Goal: Transaction & Acquisition: Download file/media

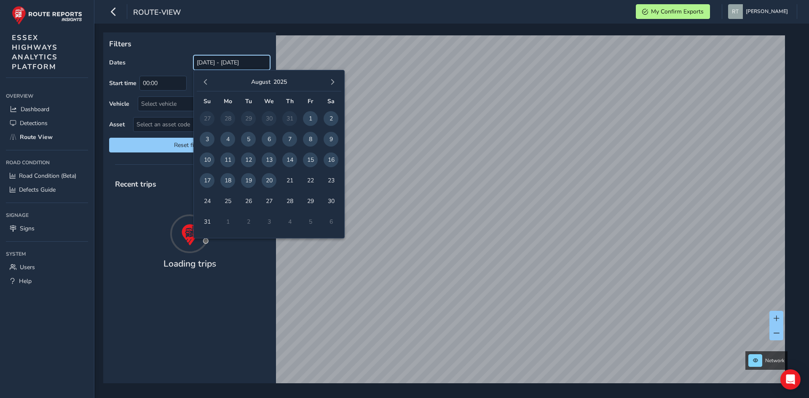
click at [239, 68] on input "[DATE] - [DATE]" at bounding box center [231, 62] width 77 height 15
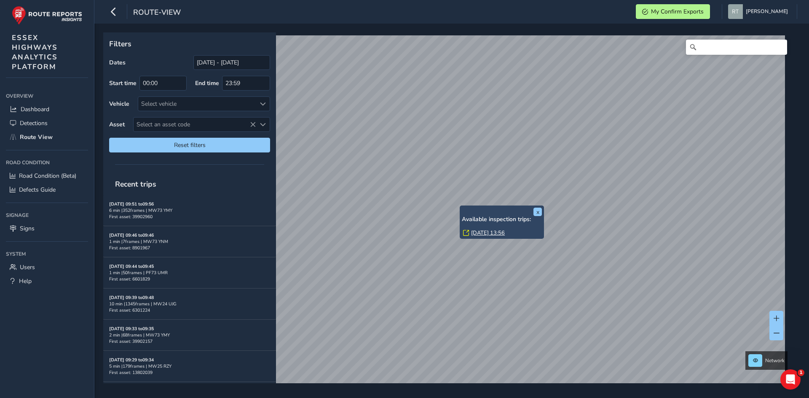
click at [476, 235] on link "Mon, 4 Aug, 13:56" at bounding box center [488, 233] width 34 height 8
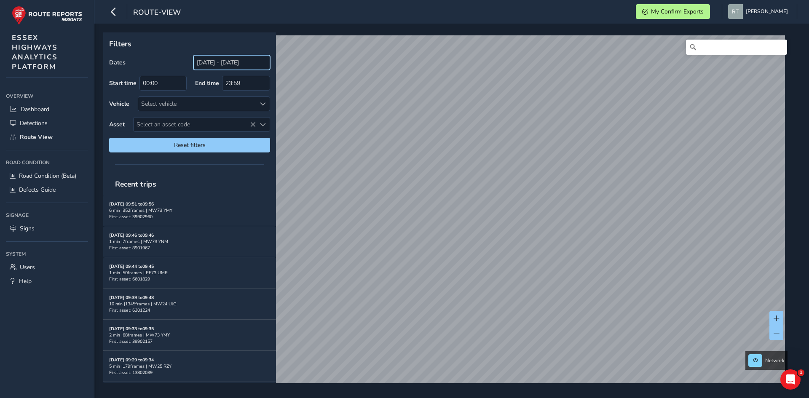
click at [228, 65] on input "[DATE] - [DATE]" at bounding box center [231, 62] width 77 height 15
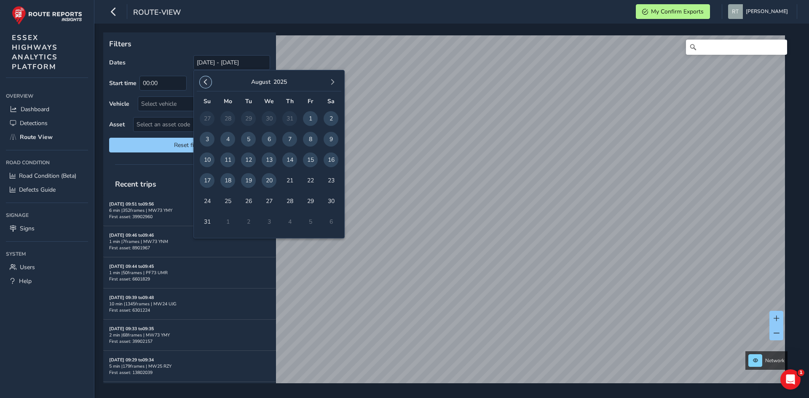
click at [208, 79] on button "button" at bounding box center [206, 82] width 12 height 12
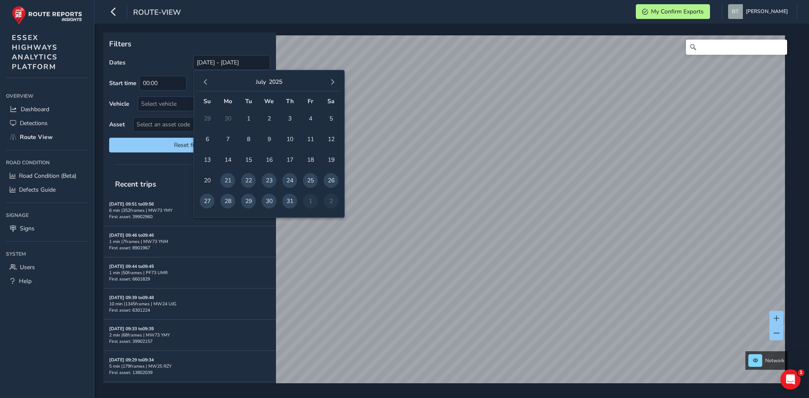
click at [208, 79] on button "button" at bounding box center [206, 82] width 12 height 12
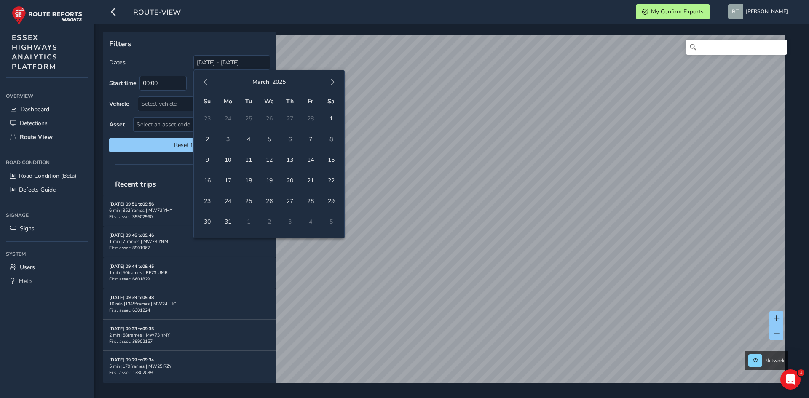
click at [208, 79] on button "button" at bounding box center [206, 82] width 12 height 12
click at [271, 119] on span "1" at bounding box center [269, 118] width 15 height 15
click at [337, 79] on button "button" at bounding box center [333, 82] width 12 height 12
click at [336, 80] on button "button" at bounding box center [333, 82] width 12 height 12
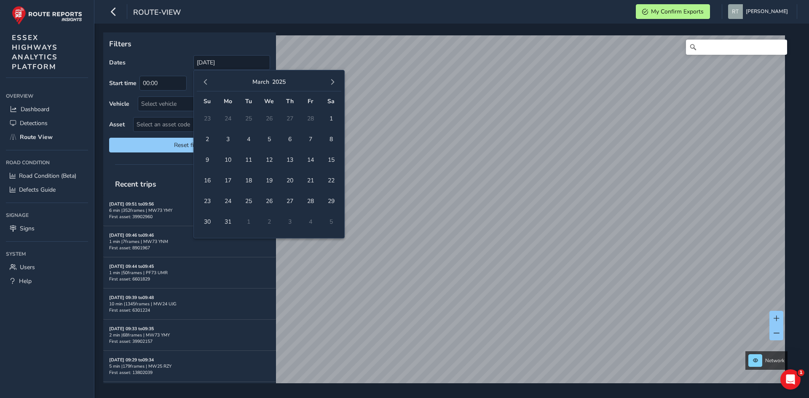
click at [337, 80] on button "button" at bounding box center [333, 82] width 12 height 12
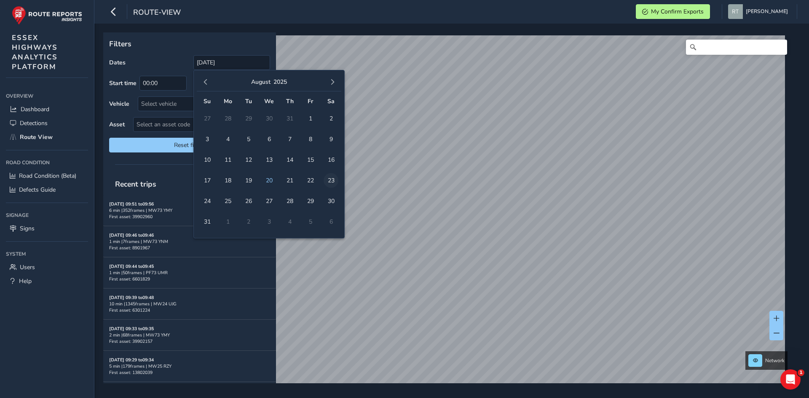
click at [334, 182] on span "23" at bounding box center [331, 180] width 15 height 15
type input "[DATE] - [DATE]"
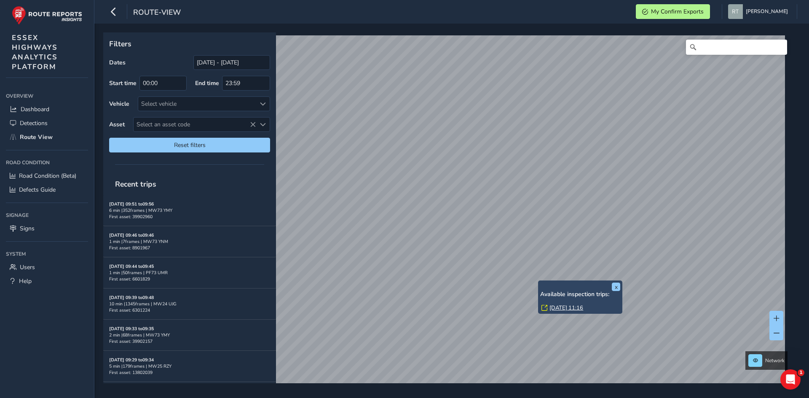
click at [559, 309] on link "Thu, 27 Mar, 11:16" at bounding box center [567, 308] width 34 height 8
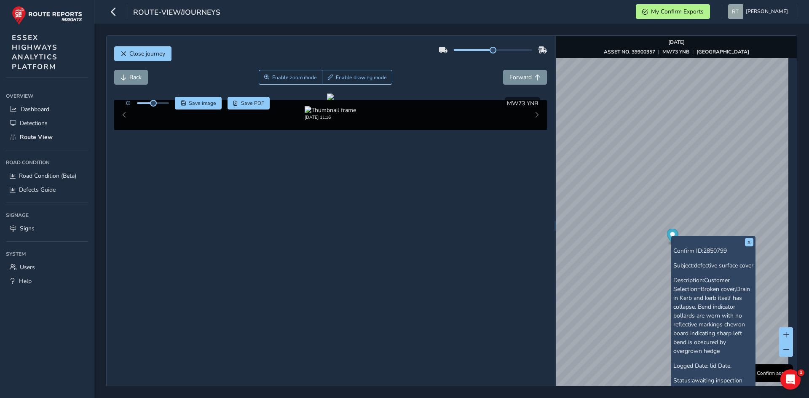
click at [667, 232] on icon "Map marker" at bounding box center [672, 236] width 11 height 15
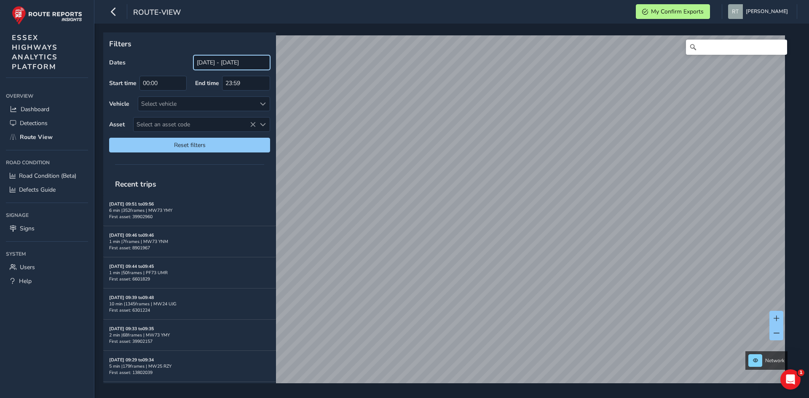
click at [213, 63] on input "[DATE] - [DATE]" at bounding box center [231, 62] width 77 height 15
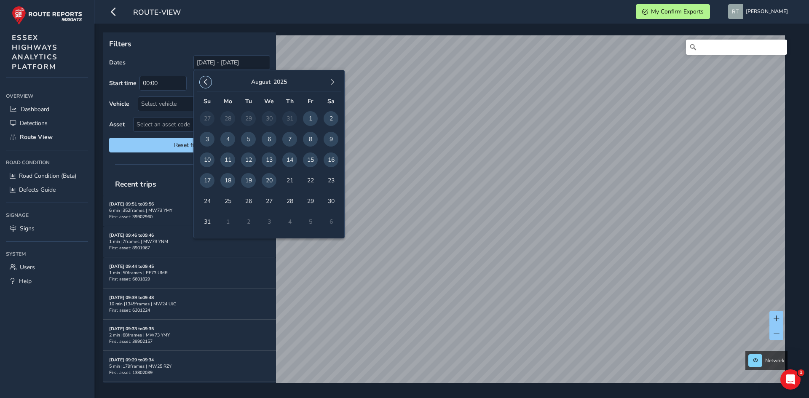
click at [208, 80] on span "button" at bounding box center [206, 82] width 6 height 6
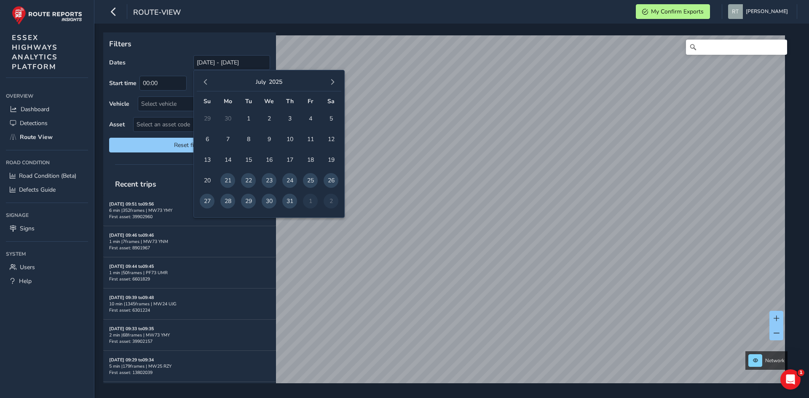
click at [208, 80] on span "button" at bounding box center [206, 82] width 6 height 6
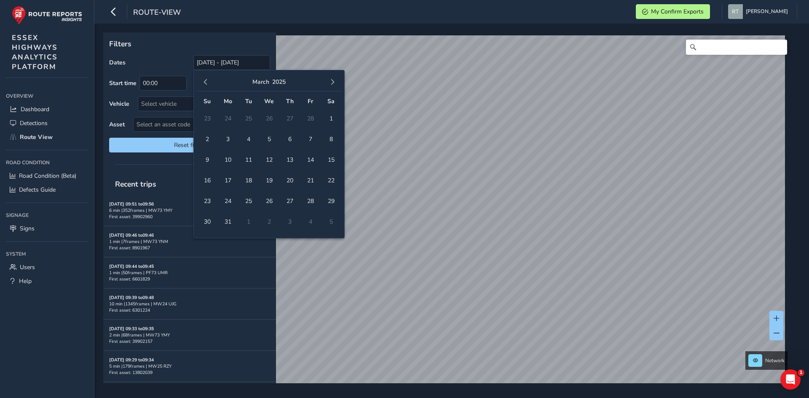
click at [208, 80] on span "button" at bounding box center [206, 82] width 6 height 6
click at [270, 120] on span "1" at bounding box center [269, 118] width 15 height 15
click at [330, 85] on span "button" at bounding box center [333, 82] width 6 height 6
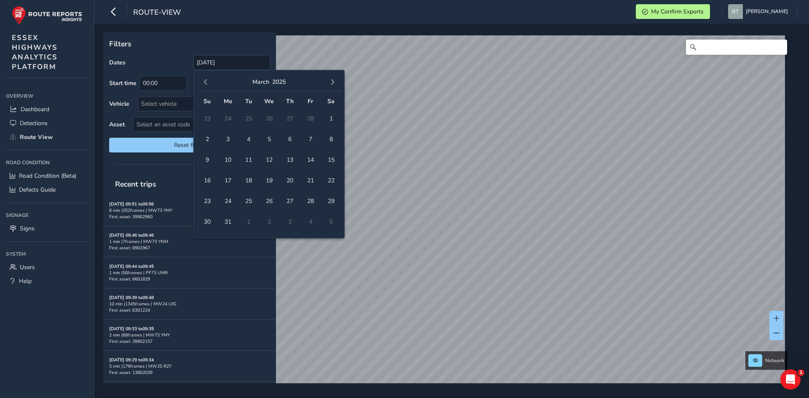
click at [330, 85] on span "button" at bounding box center [333, 82] width 6 height 6
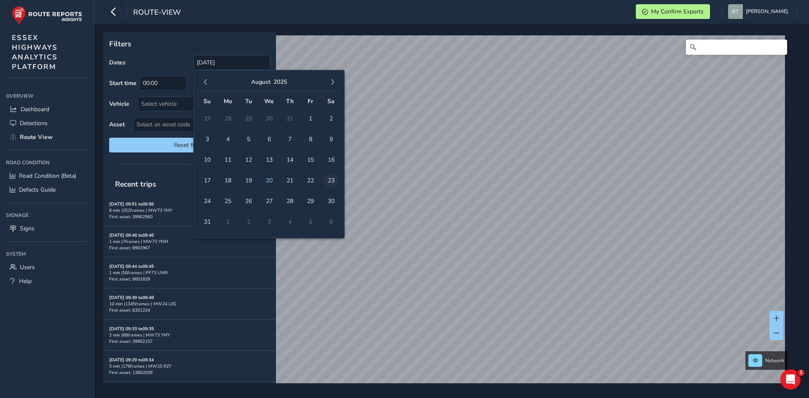
click at [331, 180] on span "23" at bounding box center [331, 180] width 15 height 15
type input "[DATE] - [DATE]"
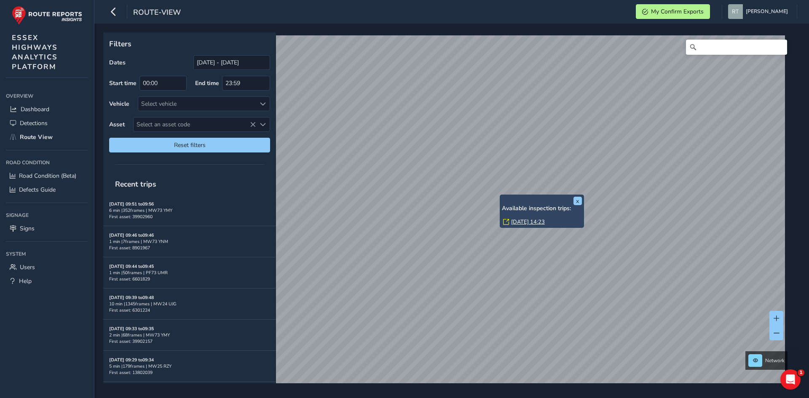
click at [527, 221] on link "[DATE] 14:23" at bounding box center [528, 222] width 34 height 8
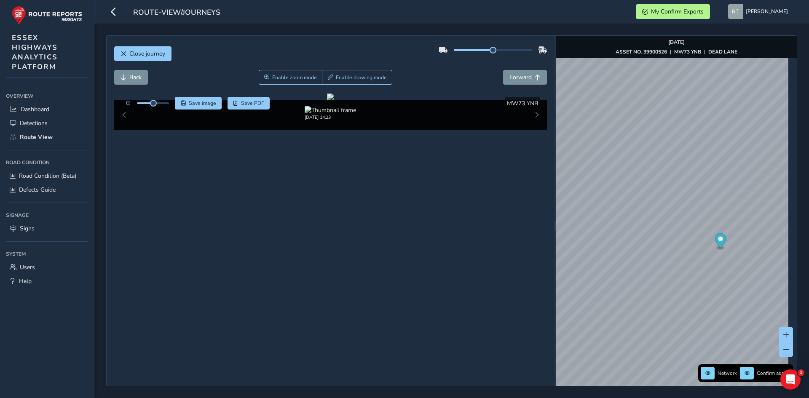
click at [717, 242] on icon "Map marker" at bounding box center [720, 241] width 11 height 15
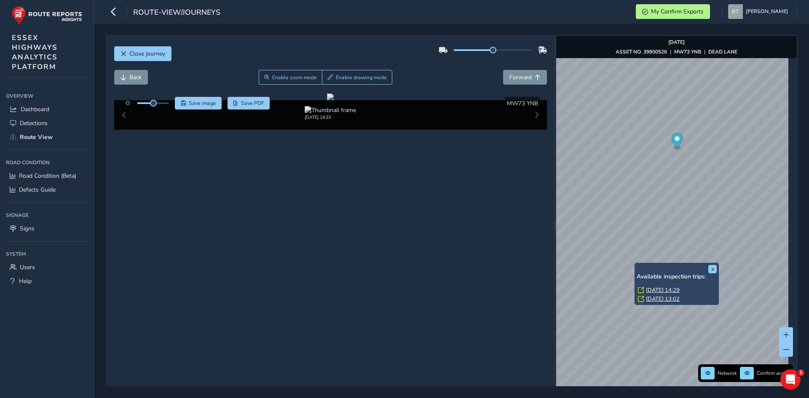
click at [650, 288] on link "[DATE] 14:29" at bounding box center [663, 291] width 34 height 8
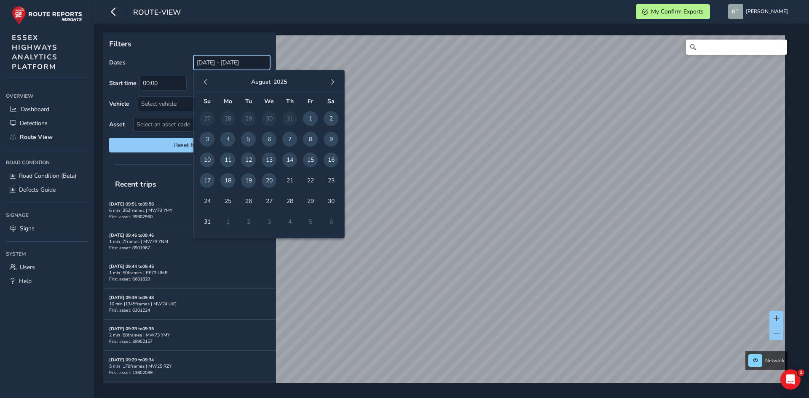
click at [204, 65] on input "[DATE] - [DATE]" at bounding box center [231, 62] width 77 height 15
click at [204, 82] on span "button" at bounding box center [206, 82] width 6 height 6
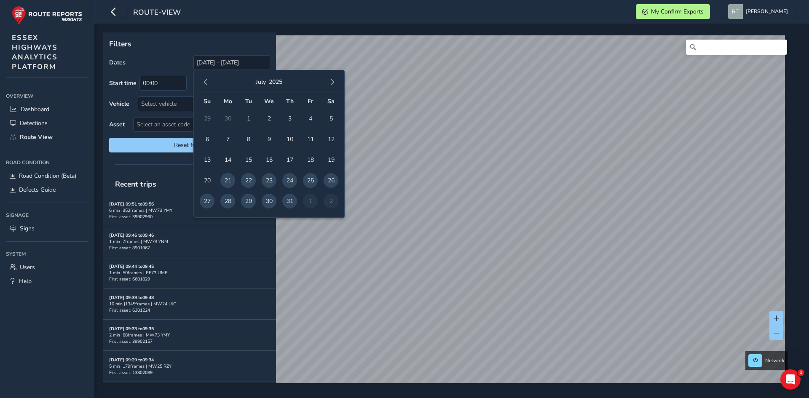
click at [204, 82] on span "button" at bounding box center [206, 82] width 6 height 6
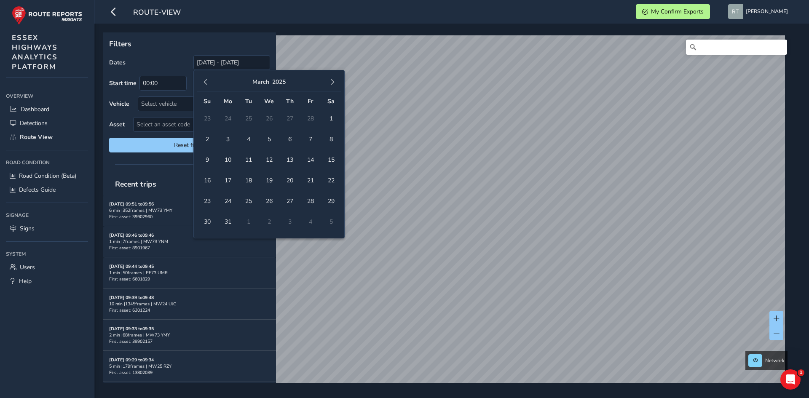
click at [204, 82] on span "button" at bounding box center [206, 82] width 6 height 6
click at [272, 122] on span "1" at bounding box center [269, 118] width 15 height 15
click at [330, 82] on span "button" at bounding box center [333, 82] width 6 height 6
click at [331, 82] on span "button" at bounding box center [333, 82] width 6 height 6
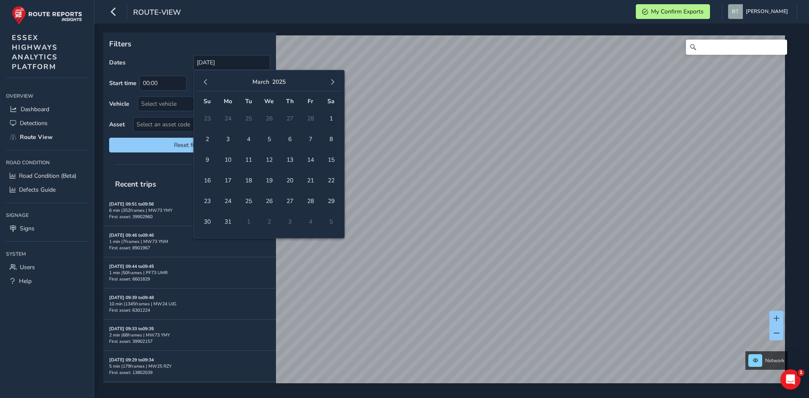
click at [331, 82] on span "button" at bounding box center [333, 82] width 6 height 6
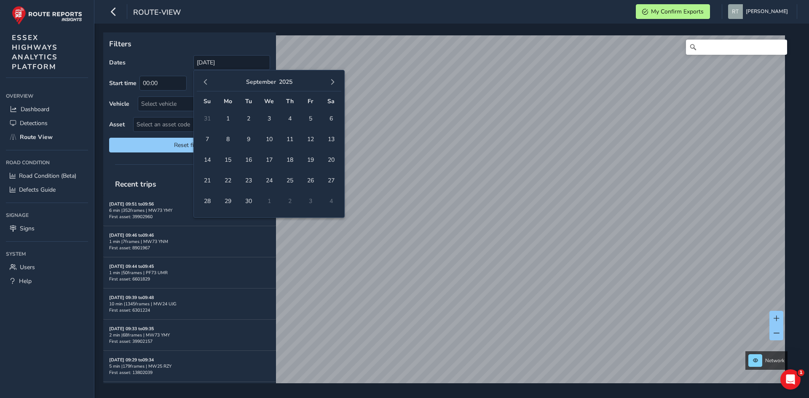
click at [331, 130] on td "13" at bounding box center [331, 139] width 21 height 21
click at [334, 123] on span "6" at bounding box center [331, 118] width 15 height 15
type input "01/01/2025 - 06/09/2025"
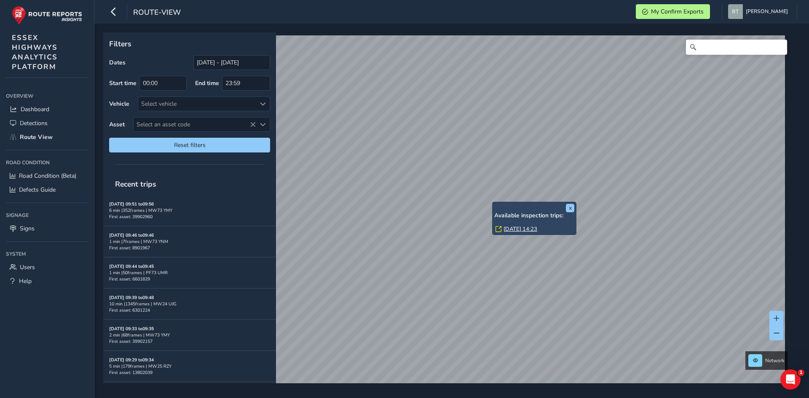
click at [512, 230] on link "[DATE] 14:23" at bounding box center [521, 230] width 34 height 8
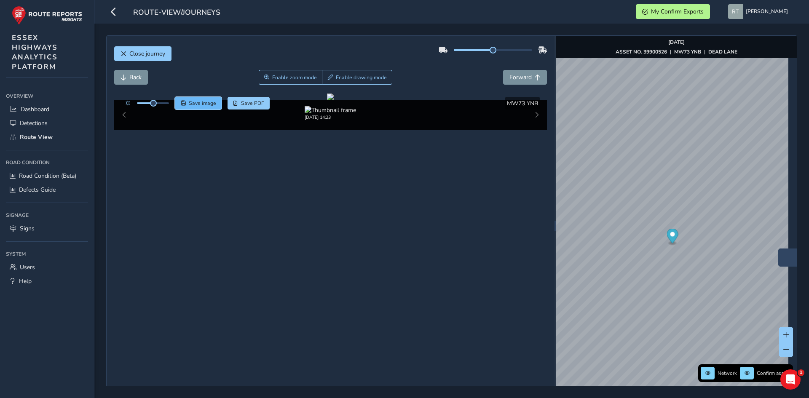
click at [204, 99] on button "Save image" at bounding box center [198, 103] width 47 height 13
click at [217, 103] on button "Save image" at bounding box center [198, 103] width 47 height 13
